Goal: Task Accomplishment & Management: Use online tool/utility

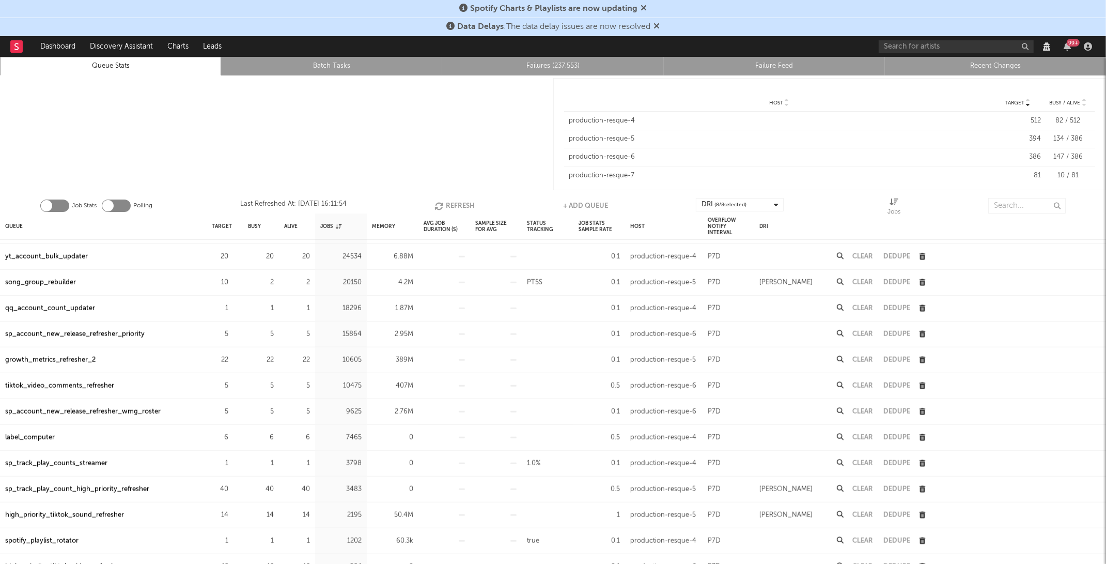
click at [459, 198] on button "Refresh" at bounding box center [455, 205] width 40 height 15
click at [459, 198] on button "Refresh" at bounding box center [457, 205] width 40 height 15
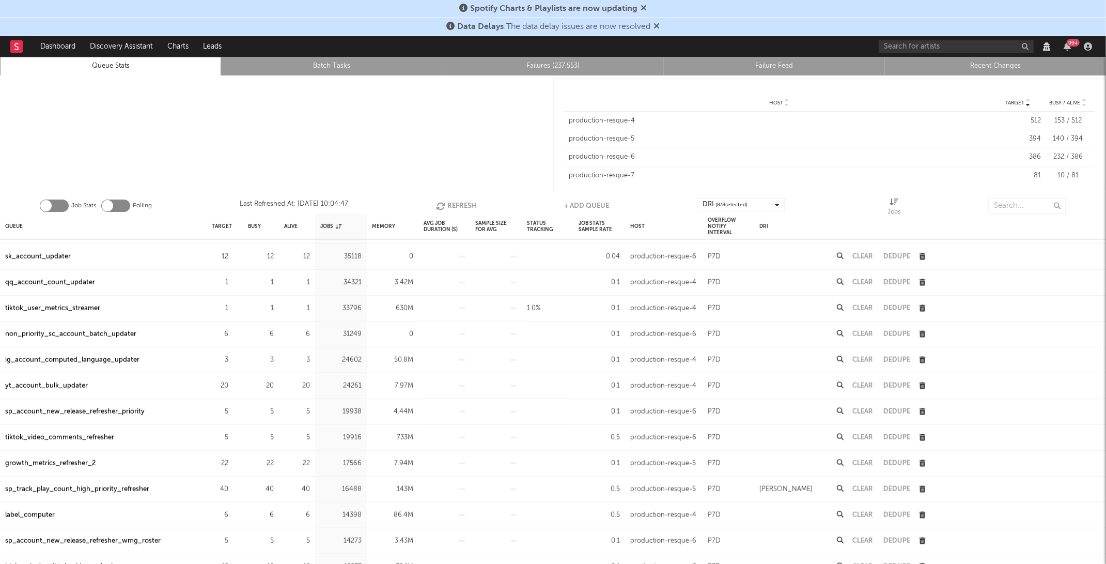
click at [459, 198] on button "Refresh" at bounding box center [456, 205] width 40 height 15
click at [459, 198] on button "Refresh" at bounding box center [457, 205] width 40 height 15
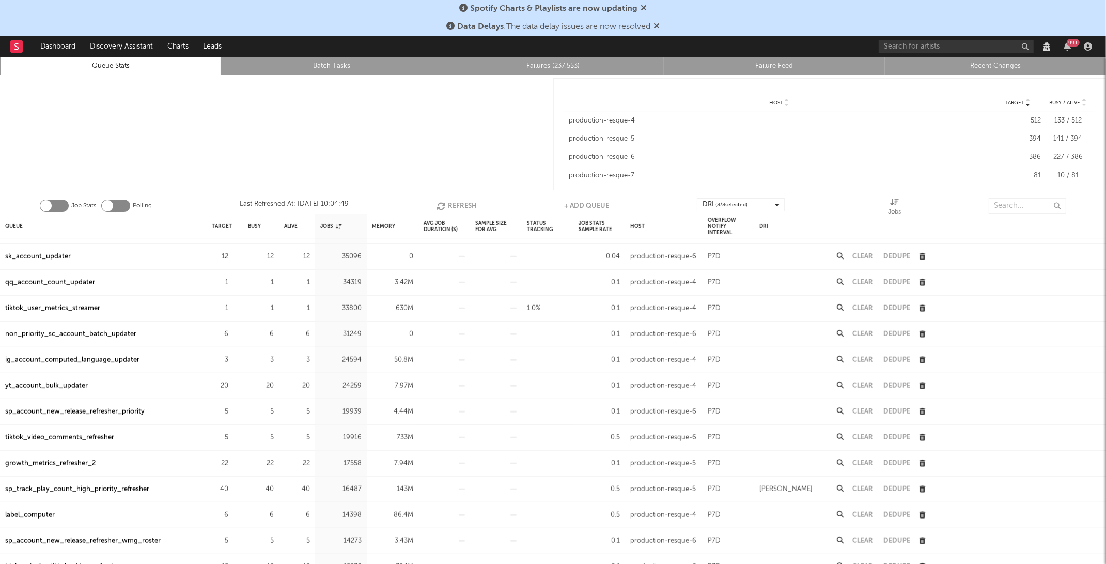
click at [459, 198] on button "Refresh" at bounding box center [457, 205] width 40 height 15
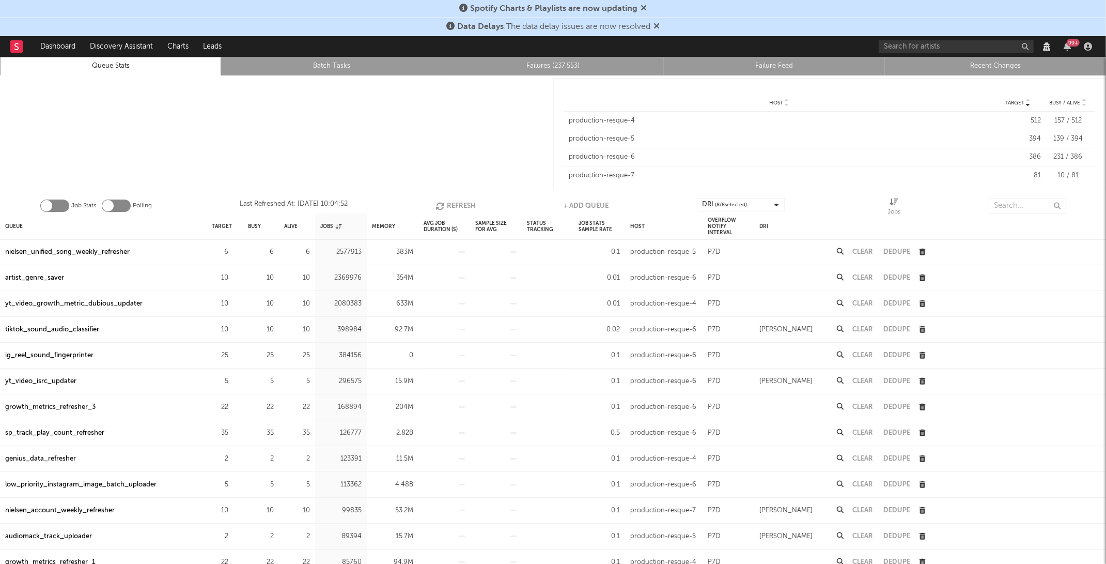
click at [445, 198] on button "Refresh" at bounding box center [456, 205] width 40 height 15
click at [234, 300] on icon "button" at bounding box center [234, 303] width 7 height 7
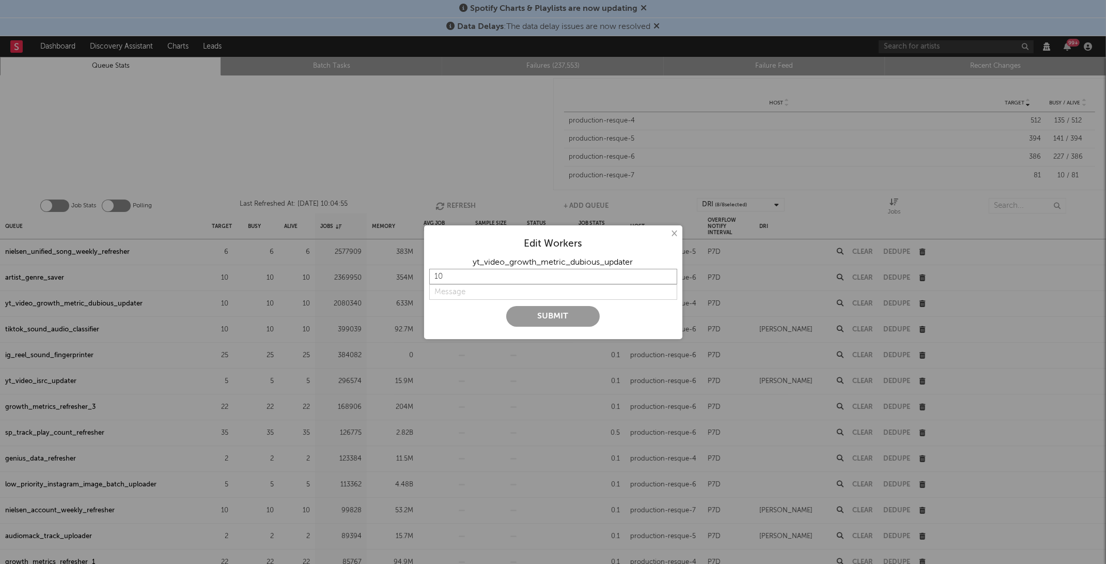
click at [502, 275] on input "10" at bounding box center [553, 276] width 248 height 15
type input "12"
click at [494, 288] on input "string" at bounding box center [553, 291] width 248 height 15
type input "need more"
click at [506, 306] on button "Submit" at bounding box center [553, 316] width 94 height 21
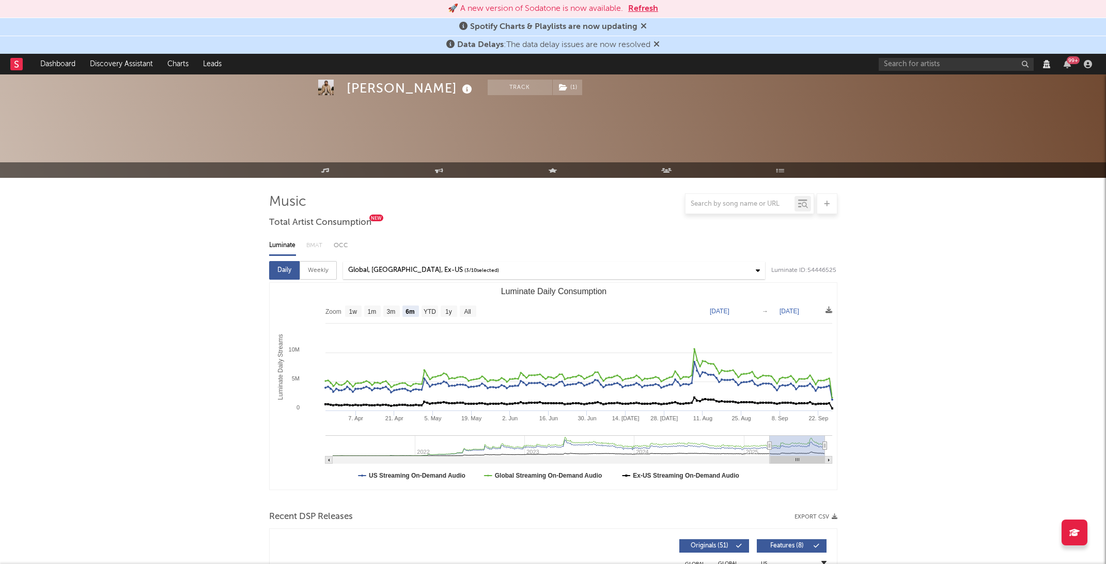
select select "6m"
select select "1w"
select select "View all"
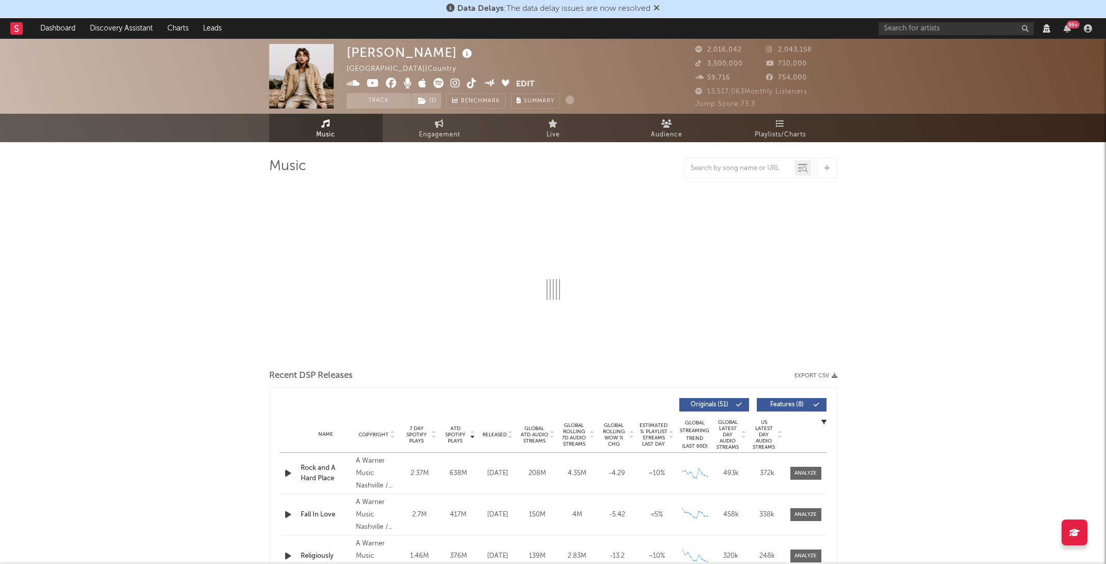
select select "6m"
select select "View all"
